Goal: Complete application form

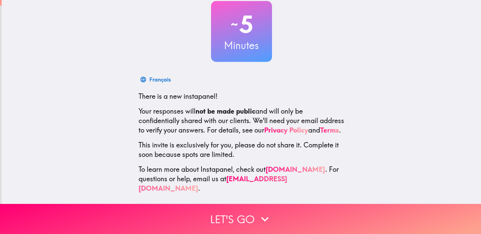
scroll to position [47, 0]
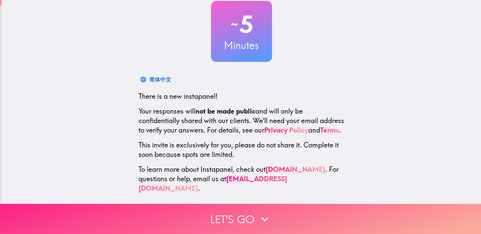
click at [277, 212] on button "Let's go" at bounding box center [240, 219] width 481 height 30
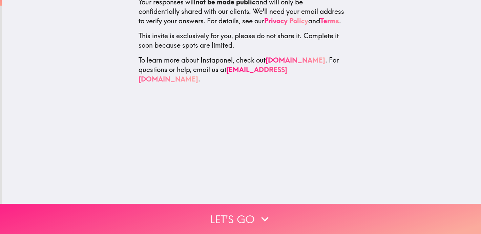
scroll to position [0, 0]
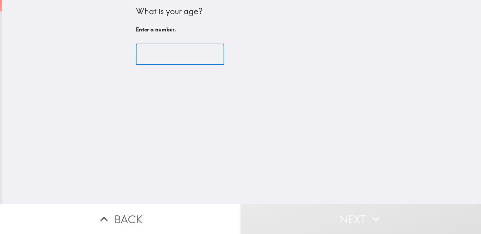
click at [150, 53] on input "number" at bounding box center [180, 54] width 88 height 21
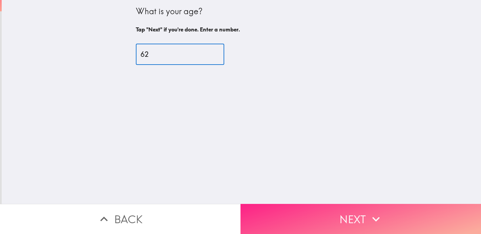
type input "62"
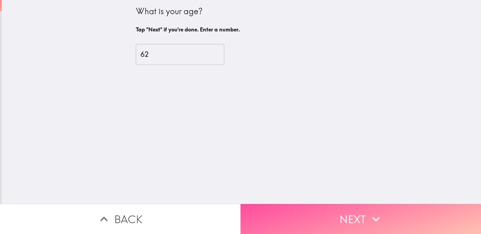
click at [319, 211] on button "Next" at bounding box center [360, 219] width 240 height 30
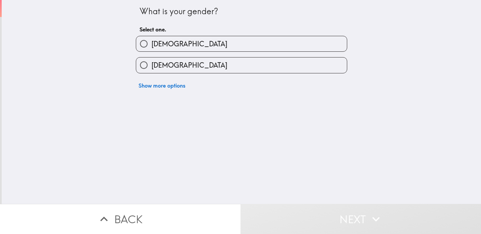
click at [195, 67] on label "[DEMOGRAPHIC_DATA]" at bounding box center [241, 65] width 211 height 15
click at [151, 67] on input "[DEMOGRAPHIC_DATA]" at bounding box center [143, 65] width 15 height 15
radio input "true"
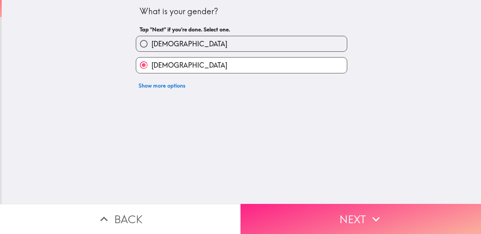
click at [293, 215] on button "Next" at bounding box center [360, 219] width 240 height 30
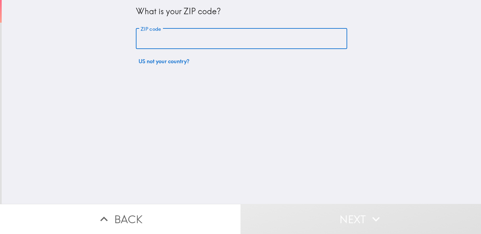
click at [157, 36] on input "ZIP code" at bounding box center [241, 38] width 211 height 21
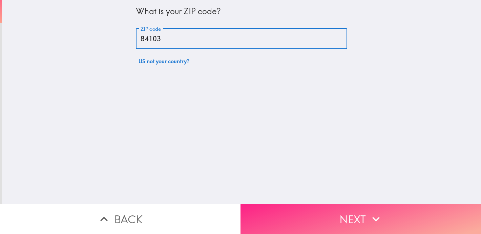
type input "84103"
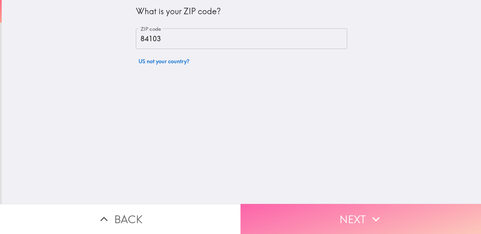
click at [353, 209] on button "Next" at bounding box center [360, 219] width 240 height 30
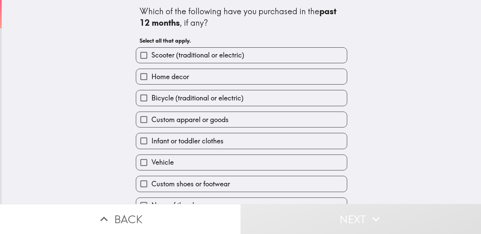
click at [136, 181] on input "Custom shoes or footwear" at bounding box center [143, 183] width 15 height 15
checkbox input "true"
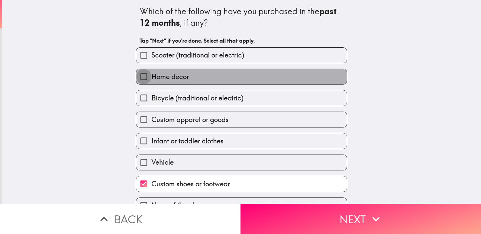
click at [140, 75] on input "Home decor" at bounding box center [143, 76] width 15 height 15
checkbox input "true"
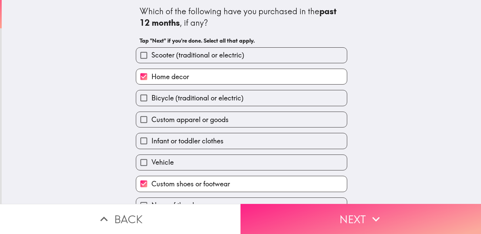
click at [356, 214] on button "Next" at bounding box center [360, 219] width 240 height 30
